Goal: Task Accomplishment & Management: Manage account settings

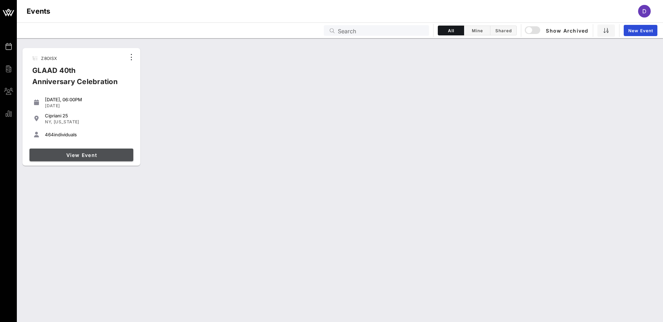
click at [107, 156] on span "View Event" at bounding box center [81, 155] width 98 height 6
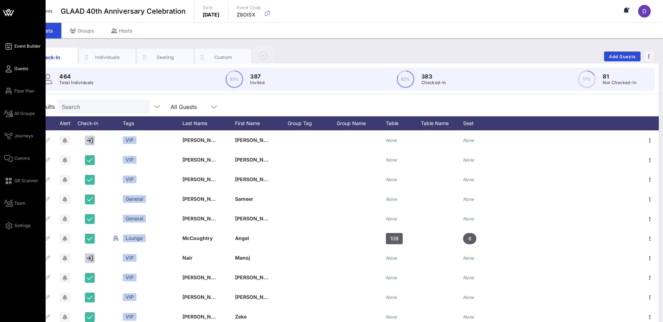
click at [19, 43] on span "Event Builder" at bounding box center [27, 46] width 26 height 6
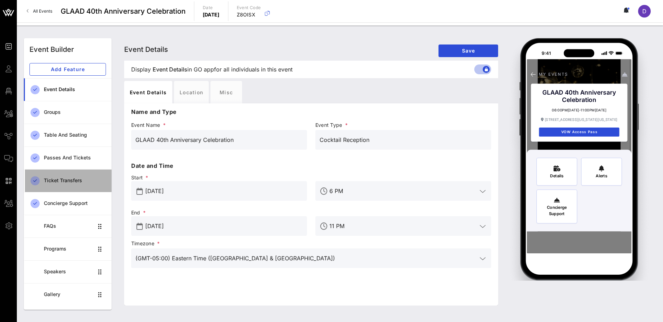
click at [65, 182] on div "Ticket Transfers" at bounding box center [75, 181] width 62 height 6
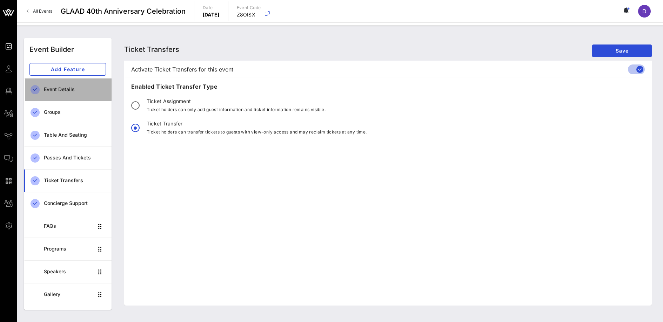
click at [68, 89] on div "Event Details" at bounding box center [75, 90] width 62 height 6
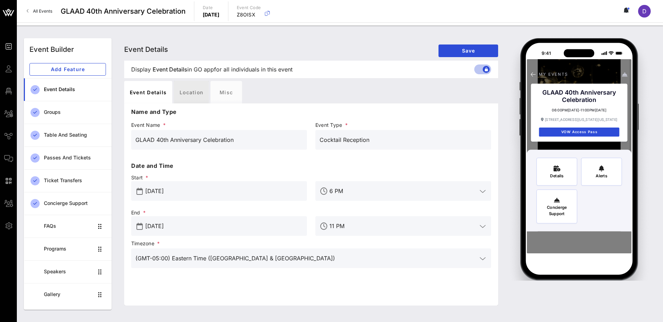
click at [200, 95] on div "Location" at bounding box center [191, 92] width 35 height 22
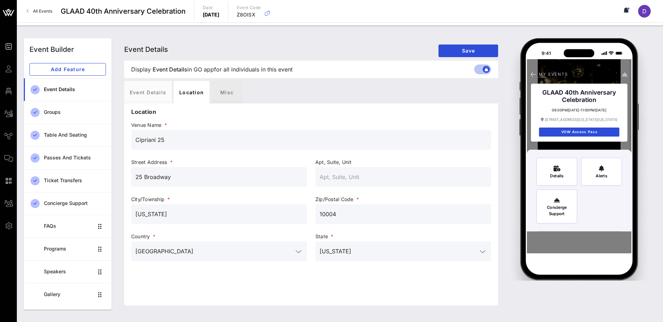
click at [222, 95] on div "Misc" at bounding box center [227, 92] width 32 height 22
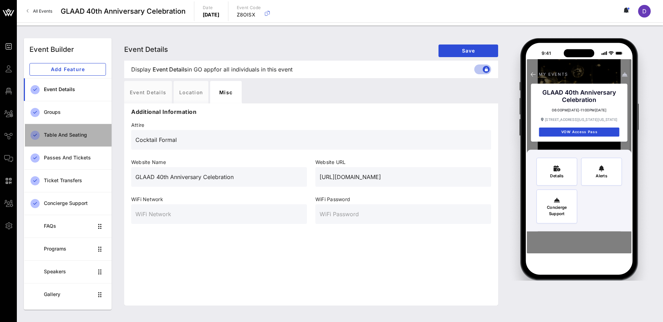
click at [62, 130] on div "Table and Seating" at bounding box center [75, 135] width 62 height 14
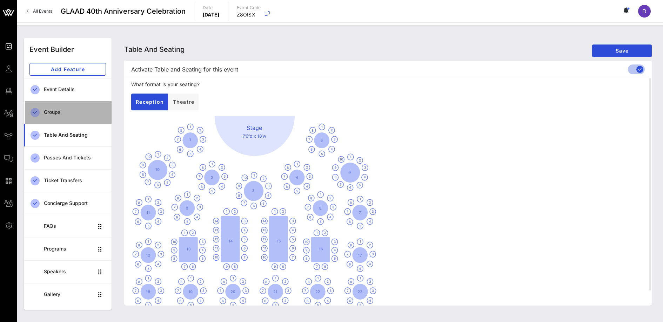
click at [64, 113] on div "Groups" at bounding box center [75, 112] width 62 height 6
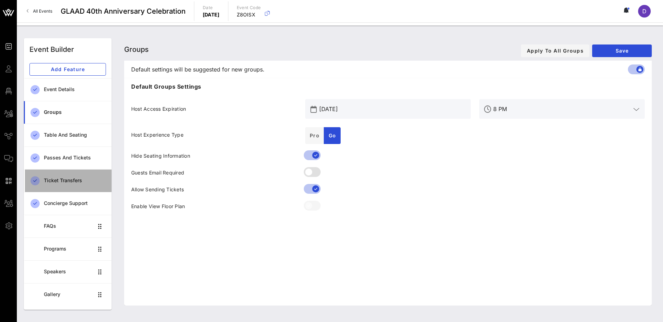
click at [69, 175] on div "Ticket Transfers" at bounding box center [75, 181] width 62 height 14
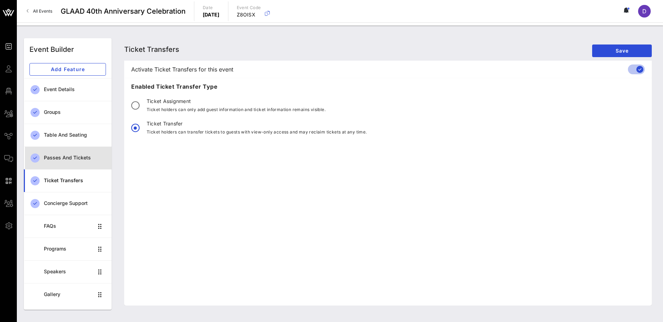
click at [69, 159] on div "Passes and Tickets" at bounding box center [75, 158] width 62 height 6
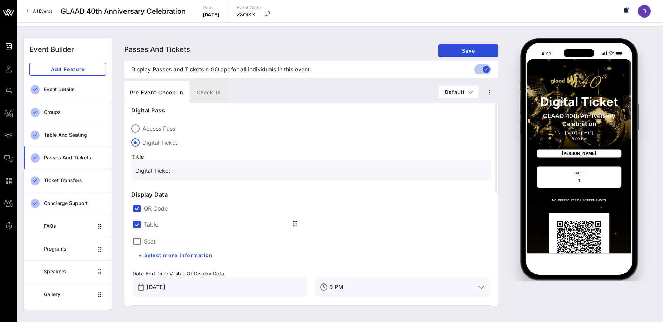
click at [219, 83] on div "Check-in" at bounding box center [208, 92] width 35 height 22
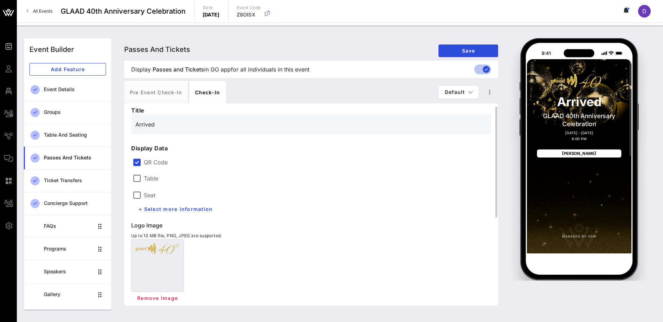
scroll to position [8, 0]
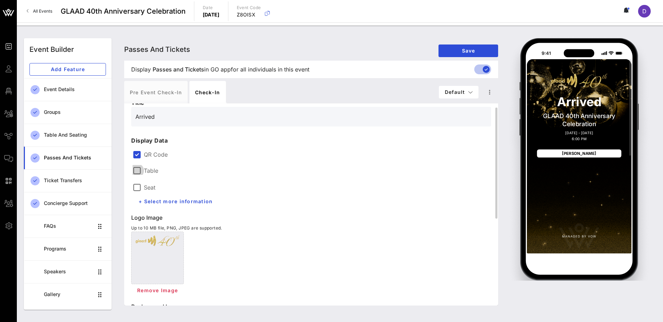
click at [134, 170] on div at bounding box center [137, 171] width 12 height 12
click at [137, 192] on div "Seat" at bounding box center [220, 187] width 174 height 17
click at [135, 186] on div at bounding box center [137, 188] width 12 height 12
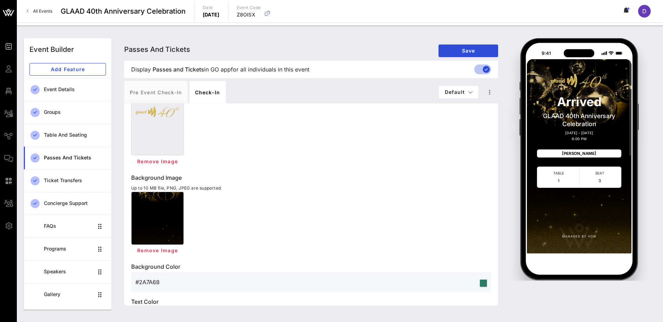
scroll to position [0, 0]
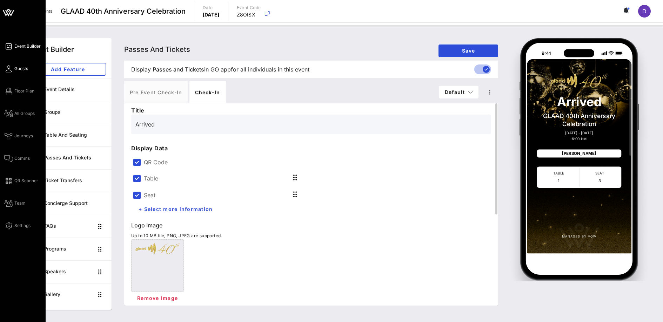
click at [10, 68] on icon at bounding box center [8, 68] width 9 height 1
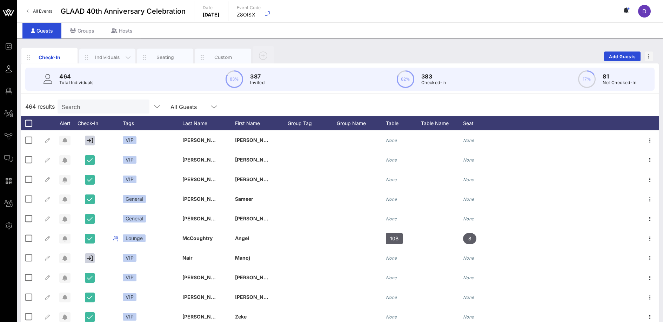
click at [109, 59] on div "Individuals" at bounding box center [107, 57] width 31 height 7
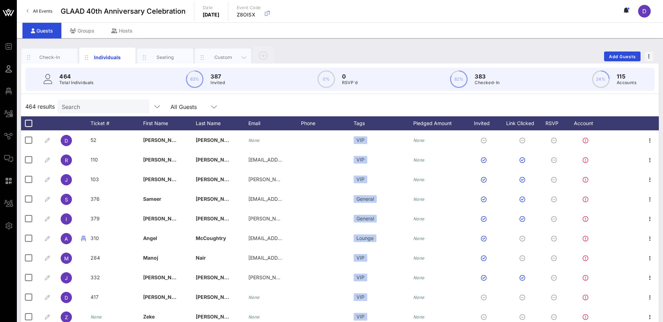
click at [234, 53] on div "Custom" at bounding box center [223, 58] width 56 height 18
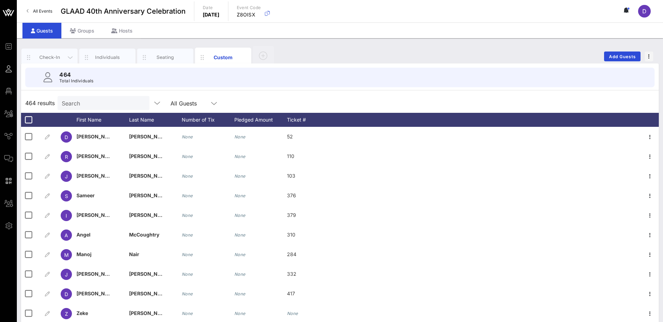
click at [50, 50] on div "Check-In" at bounding box center [49, 58] width 56 height 18
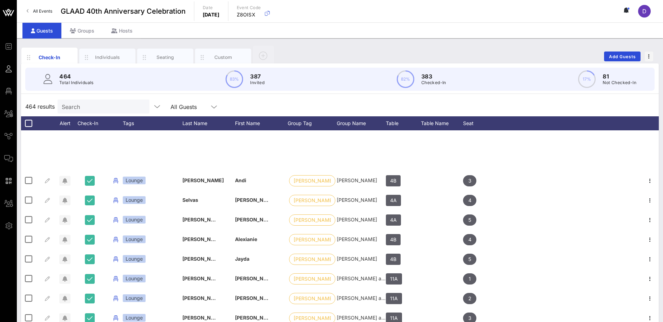
scroll to position [635, 0]
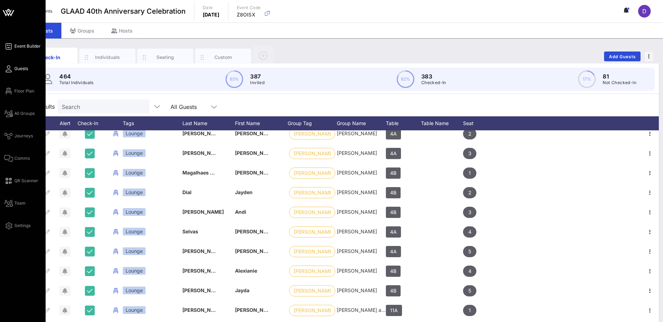
click at [22, 45] on span "Event Builder" at bounding box center [27, 46] width 26 height 6
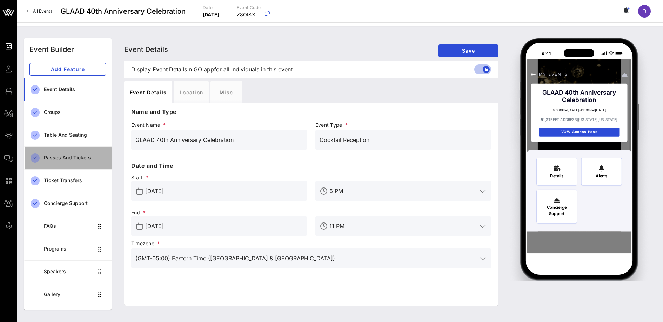
click at [62, 157] on div "Passes and Tickets" at bounding box center [75, 158] width 62 height 6
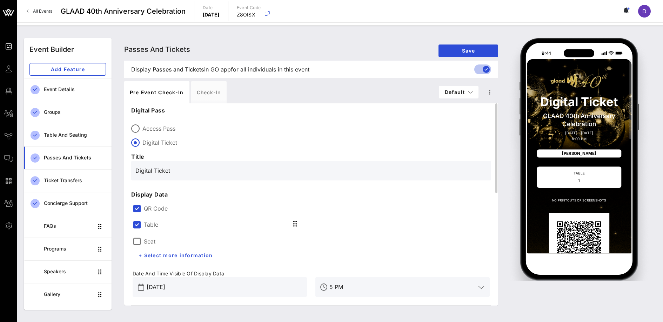
click at [147, 247] on div "Seat" at bounding box center [220, 241] width 174 height 17
click at [141, 241] on div at bounding box center [137, 242] width 12 height 12
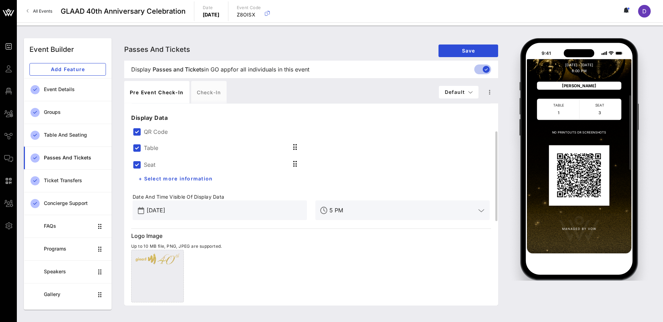
scroll to position [85, 0]
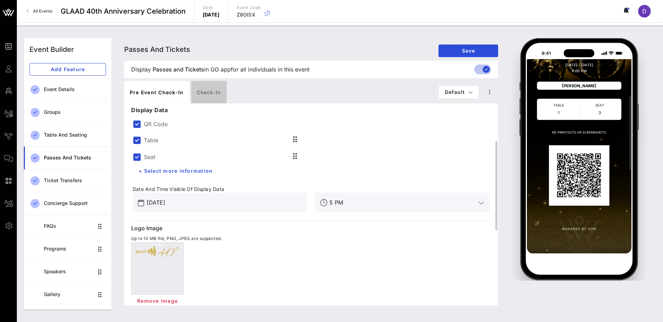
click at [209, 83] on div "Check-in" at bounding box center [208, 92] width 35 height 22
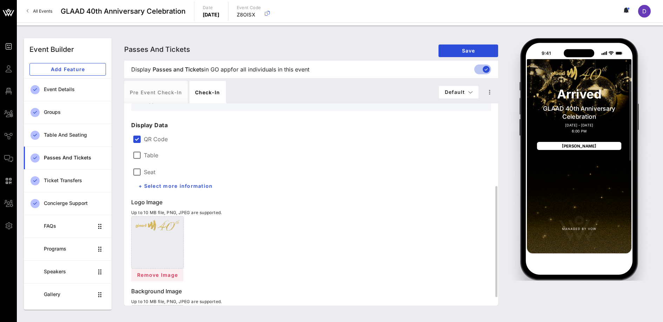
scroll to position [0, 0]
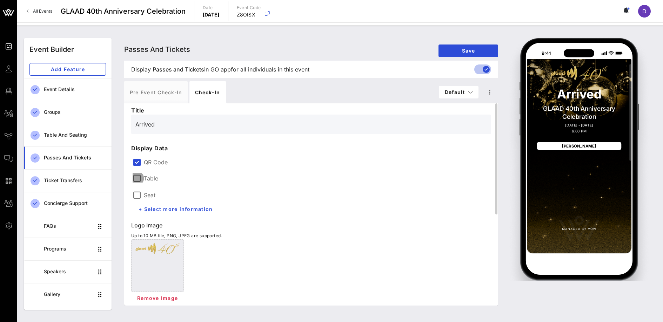
click at [136, 179] on div at bounding box center [137, 179] width 12 height 12
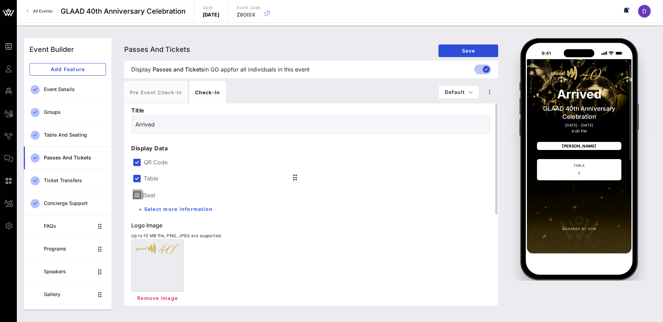
click at [138, 195] on div at bounding box center [137, 195] width 12 height 12
click at [470, 53] on span "Save" at bounding box center [468, 51] width 48 height 6
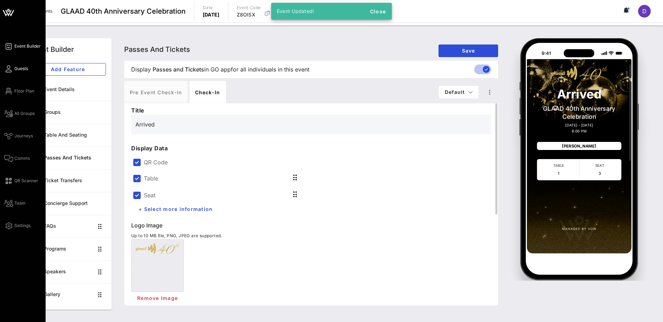
click at [14, 68] on span "Guests" at bounding box center [21, 69] width 14 height 6
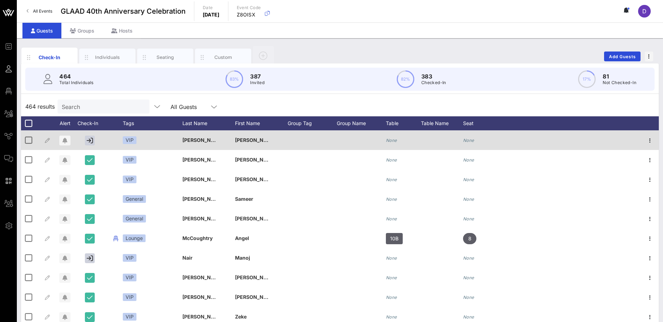
click at [390, 137] on div "None" at bounding box center [391, 140] width 11 height 20
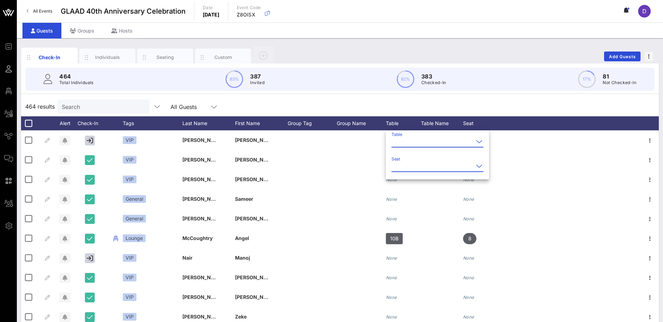
click at [401, 168] on input "Seat" at bounding box center [432, 166] width 82 height 11
click at [406, 146] on input "Table" at bounding box center [432, 141] width 82 height 11
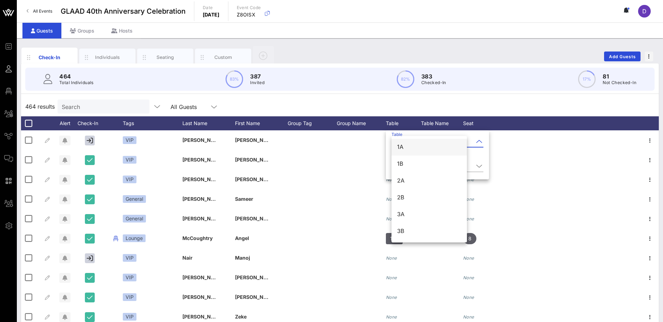
click at [404, 141] on div "1A" at bounding box center [429, 147] width 64 height 15
click at [409, 144] on input "Table" at bounding box center [441, 141] width 82 height 11
click at [424, 134] on div "Table 1A" at bounding box center [441, 143] width 101 height 23
click at [408, 134] on div "Table 1A" at bounding box center [441, 143] width 101 height 23
click at [486, 106] on div "464 results Search All Guests" at bounding box center [340, 107] width 638 height 20
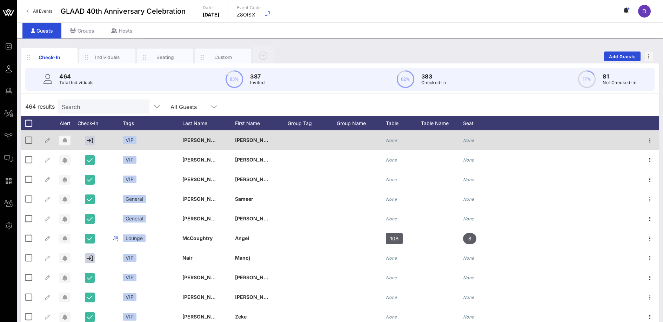
click at [394, 138] on icon "None" at bounding box center [391, 140] width 11 height 5
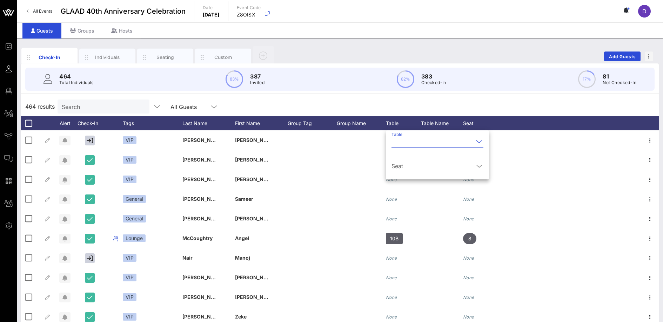
click at [406, 106] on div "464 results Search All Guests" at bounding box center [340, 107] width 638 height 20
click at [67, 77] on p "464" at bounding box center [76, 76] width 34 height 8
drag, startPoint x: 75, startPoint y: 76, endPoint x: 54, endPoint y: 76, distance: 21.0
click at [54, 76] on div "464 Total Individuals" at bounding box center [68, 79] width 50 height 14
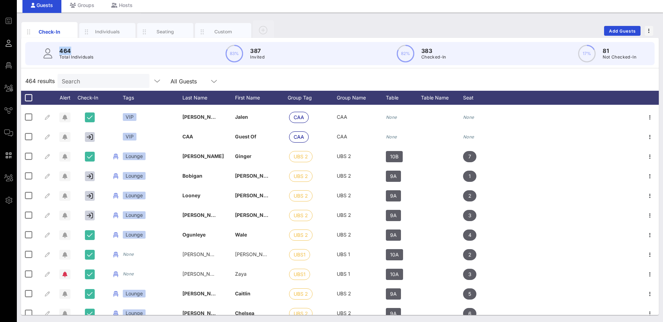
scroll to position [8013, 0]
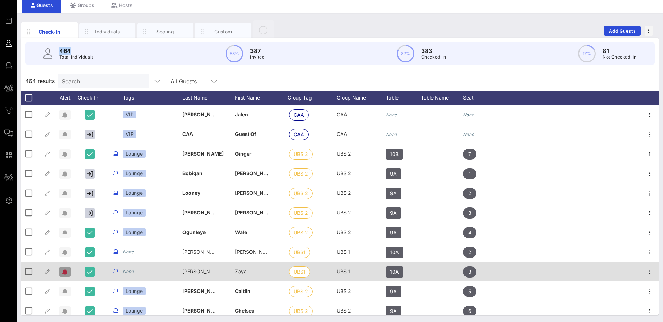
click at [66, 274] on icon "button" at bounding box center [64, 272] width 5 height 6
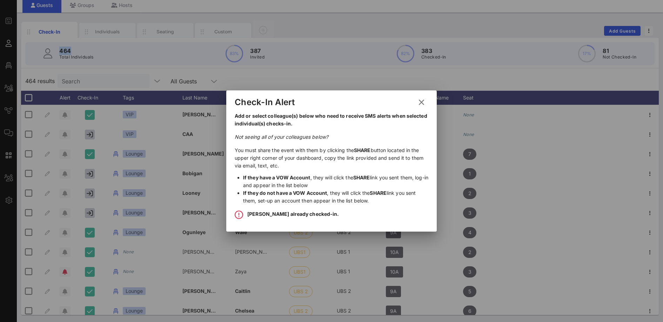
click at [424, 102] on icon at bounding box center [421, 102] width 11 height 10
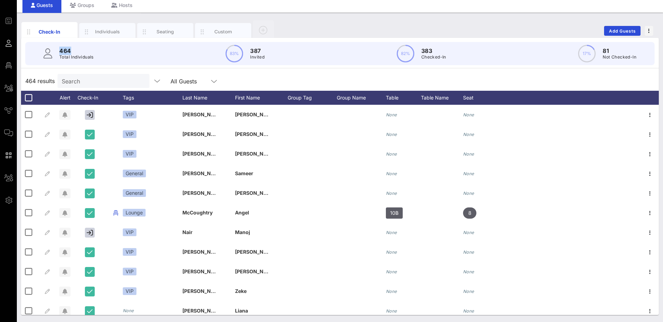
scroll to position [0, 0]
